Goal: Task Accomplishment & Management: Manage account settings

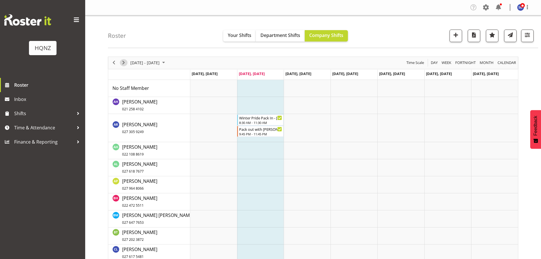
click at [125, 63] on span "Next" at bounding box center [123, 62] width 7 height 7
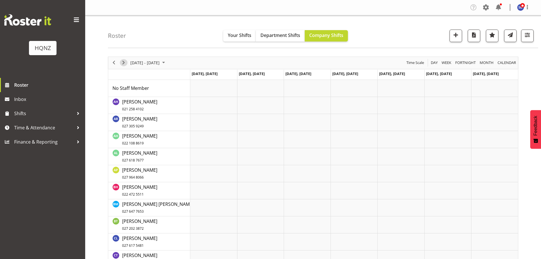
click at [124, 63] on span "Next" at bounding box center [123, 62] width 7 height 7
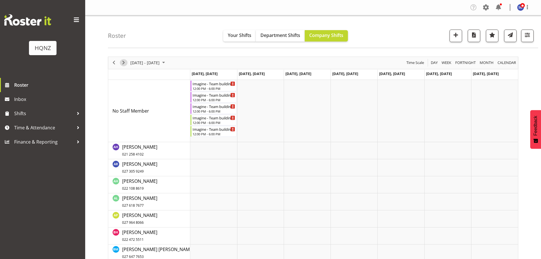
click at [124, 62] on span "Next" at bounding box center [123, 62] width 7 height 7
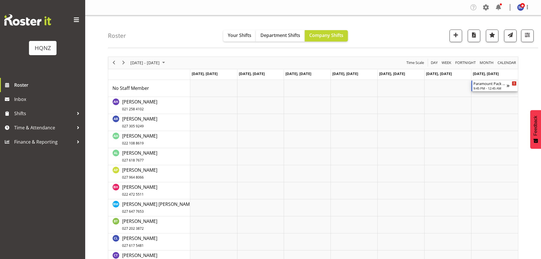
click at [487, 90] on div "9:45 PM - 12:45 AM" at bounding box center [490, 88] width 33 height 5
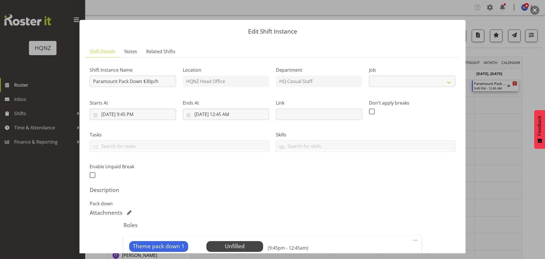
select select "10457"
click at [507, 22] on div at bounding box center [272, 129] width 545 height 259
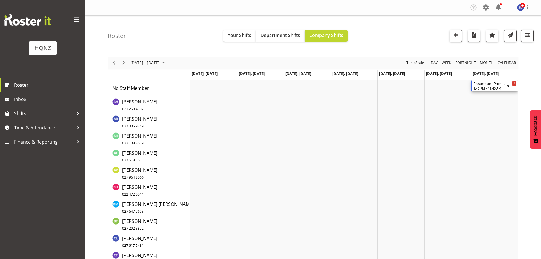
click at [492, 87] on div "9:45 PM - 12:45 AM" at bounding box center [490, 88] width 33 height 5
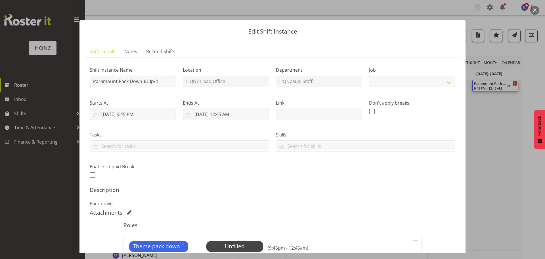
select select "10457"
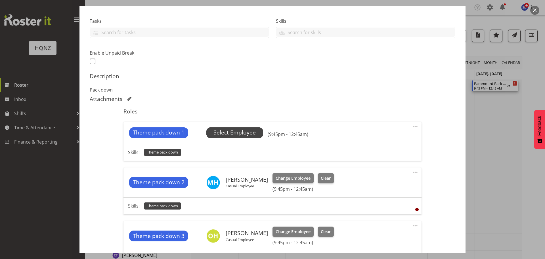
click at [228, 130] on span "Select Employee" at bounding box center [235, 132] width 42 height 8
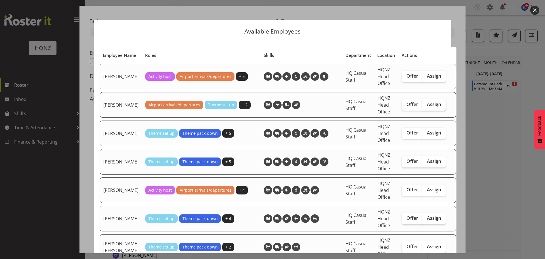
click at [427, 107] on span "Assign" at bounding box center [434, 104] width 14 height 6
click at [426, 106] on input "Assign" at bounding box center [425, 105] width 4 height 4
checkbox input "true"
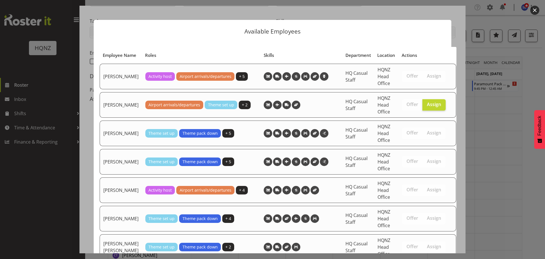
click at [483, 24] on div at bounding box center [272, 129] width 545 height 259
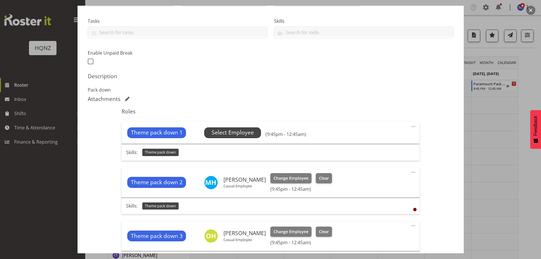
click at [247, 134] on span "Select Employee" at bounding box center [233, 132] width 42 height 8
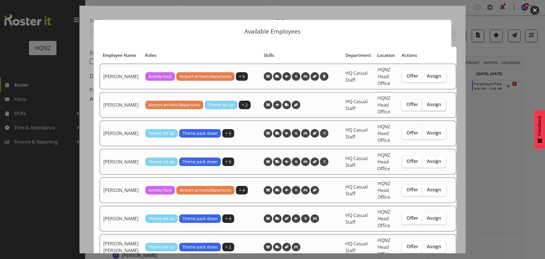
click at [427, 107] on span "Assign" at bounding box center [434, 104] width 14 height 6
click at [425, 106] on input "Assign" at bounding box center [425, 105] width 4 height 4
checkbox input "true"
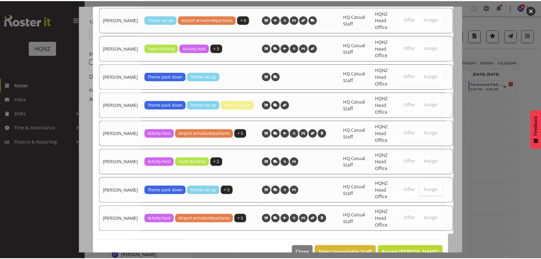
scroll to position [1156, 0]
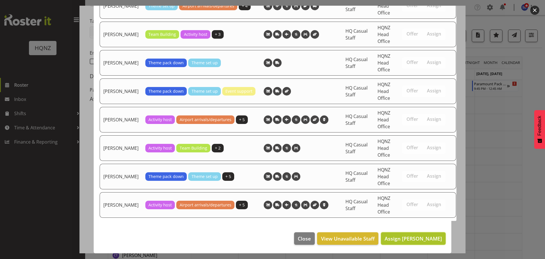
click at [419, 234] on button "Assign [PERSON_NAME]" at bounding box center [413, 238] width 65 height 12
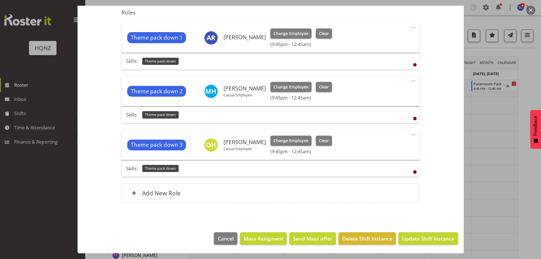
scroll to position [142, 0]
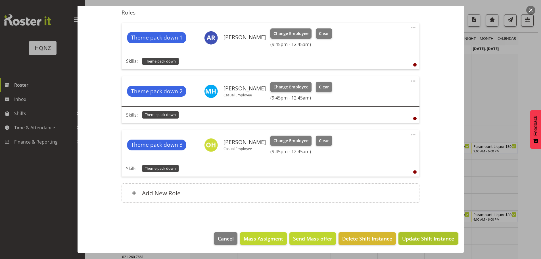
click at [438, 237] on span "Update Shift Instance" at bounding box center [428, 238] width 52 height 7
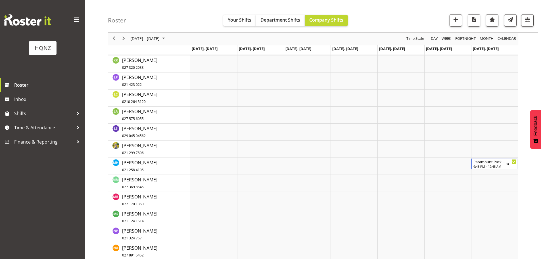
scroll to position [473, 0]
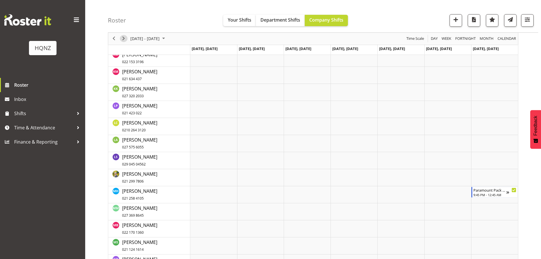
click at [124, 38] on span "Next" at bounding box center [123, 38] width 7 height 7
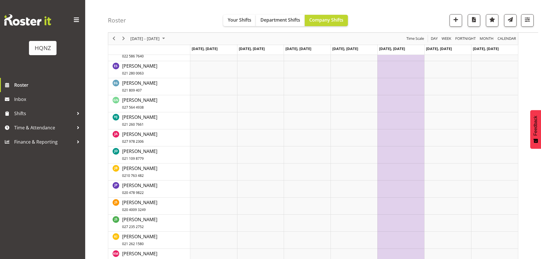
scroll to position [161, 0]
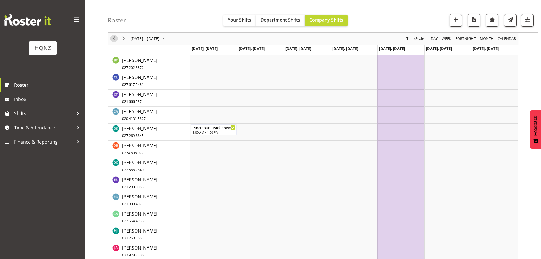
click at [116, 38] on span "Previous" at bounding box center [113, 38] width 7 height 7
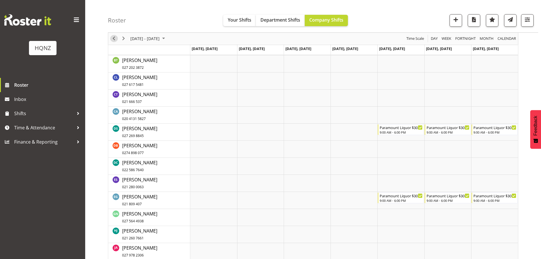
drag, startPoint x: 113, startPoint y: 38, endPoint x: 228, endPoint y: 59, distance: 116.6
click at [113, 38] on span "Previous" at bounding box center [113, 38] width 7 height 7
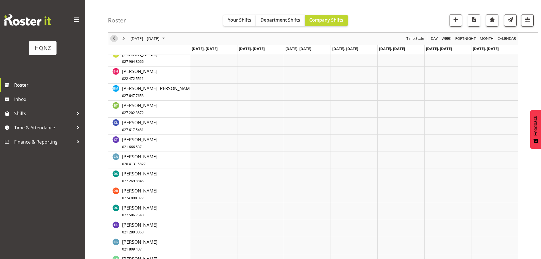
click at [114, 40] on span "Previous" at bounding box center [113, 38] width 7 height 7
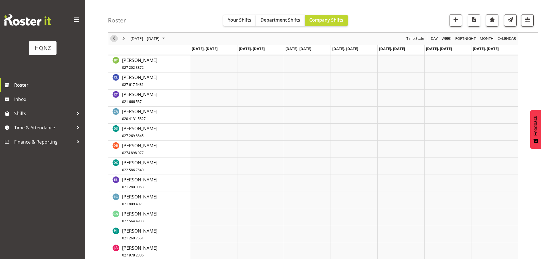
click at [114, 40] on span "Previous" at bounding box center [113, 38] width 7 height 7
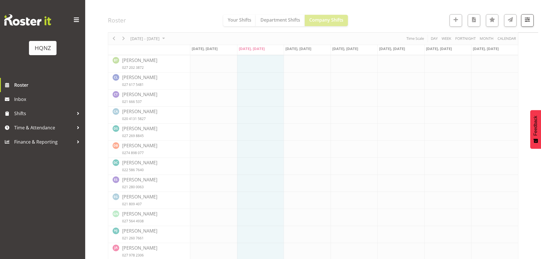
scroll to position [172, 0]
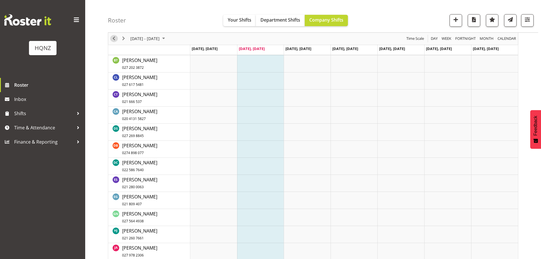
drag, startPoint x: 114, startPoint y: 40, endPoint x: 119, endPoint y: 44, distance: 7.1
click at [114, 40] on span "Previous" at bounding box center [113, 38] width 7 height 7
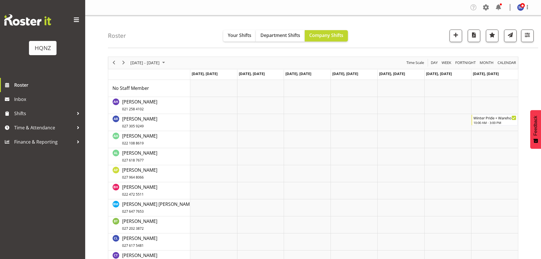
click at [200, 29] on div "Roster Your Shifts Department Shifts Company Shifts All Locations Clear HQNZ He…" at bounding box center [323, 31] width 430 height 33
